Goal: Task Accomplishment & Management: Use online tool/utility

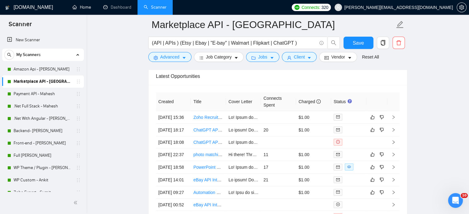
drag, startPoint x: 82, startPoint y: 7, endPoint x: 266, endPoint y: 58, distance: 190.8
click at [82, 7] on link "Home" at bounding box center [81, 7] width 18 height 5
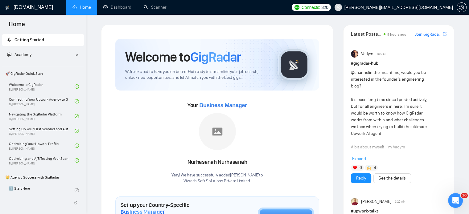
click at [152, 7] on link "Scanner" at bounding box center [155, 7] width 23 height 5
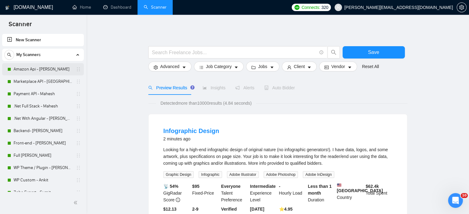
click at [37, 69] on link "Amazon Api - [PERSON_NAME]" at bounding box center [43, 69] width 59 height 12
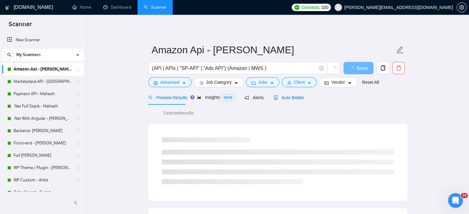
click at [284, 98] on span "Auto Bidder" at bounding box center [288, 97] width 30 height 5
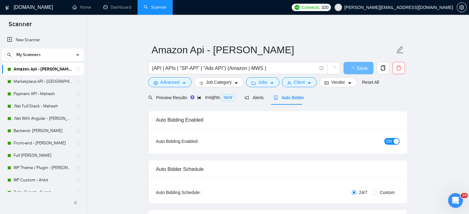
radio input "false"
radio input "true"
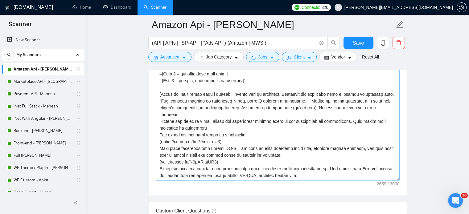
scroll to position [136, 0]
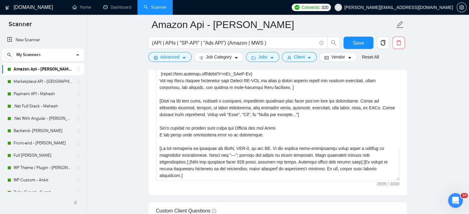
click at [47, 83] on link "Marketplace API - [GEOGRAPHIC_DATA]" at bounding box center [43, 81] width 59 height 12
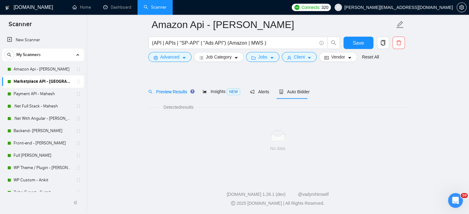
scroll to position [11, 0]
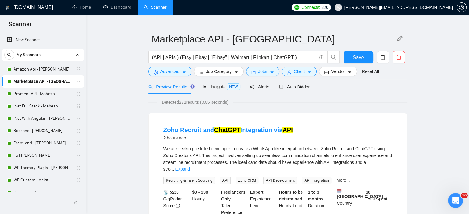
click at [80, 10] on link "Home" at bounding box center [81, 7] width 18 height 5
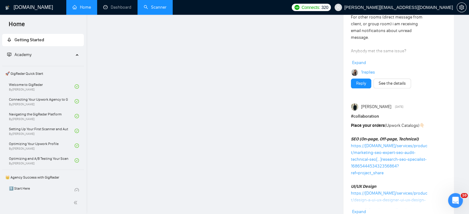
scroll to position [708, 0]
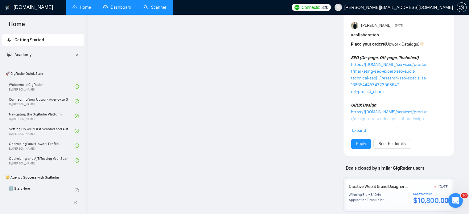
click at [113, 10] on link "Dashboard" at bounding box center [117, 7] width 28 height 5
